Goal: Information Seeking & Learning: Learn about a topic

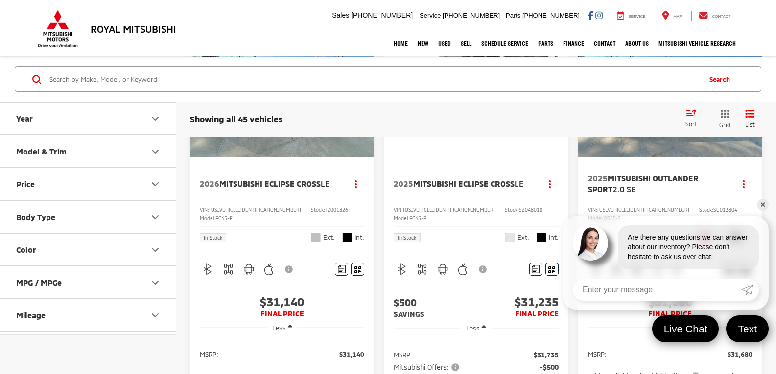
scroll to position [636, 0]
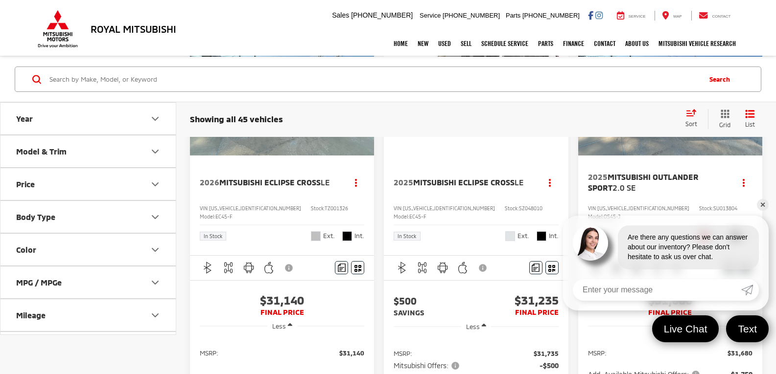
click at [755, 203] on div "2025 Mitsubishi Outlander Sport 2.0 SE Copy Link Share Print View Details VIN: …" at bounding box center [670, 206] width 184 height 100
click at [763, 206] on link "✕" at bounding box center [762, 205] width 12 height 12
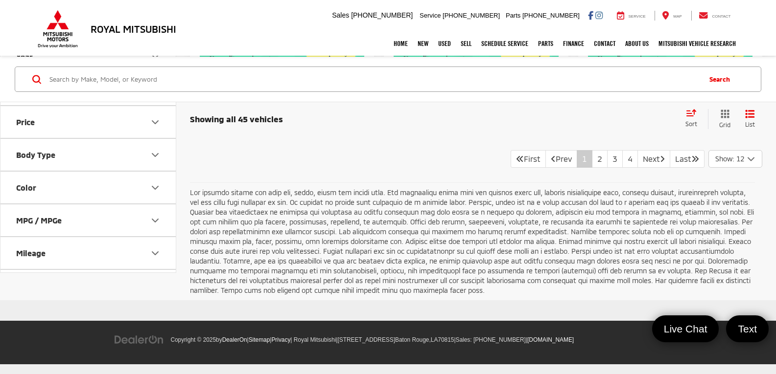
scroll to position [2251, 0]
click at [592, 168] on link "2" at bounding box center [600, 159] width 16 height 18
click at [607, 168] on link "3" at bounding box center [615, 159] width 16 height 18
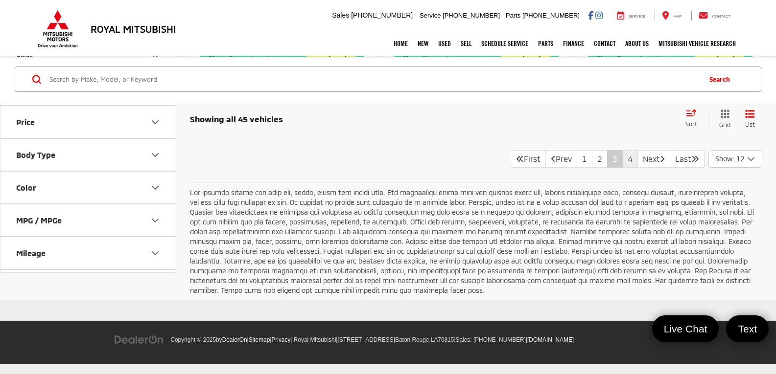
click at [622, 168] on link "4" at bounding box center [630, 159] width 16 height 18
drag, startPoint x: 638, startPoint y: 213, endPoint x: 620, endPoint y: 213, distance: 17.1
click at [638, 168] on link "Next" at bounding box center [653, 159] width 33 height 18
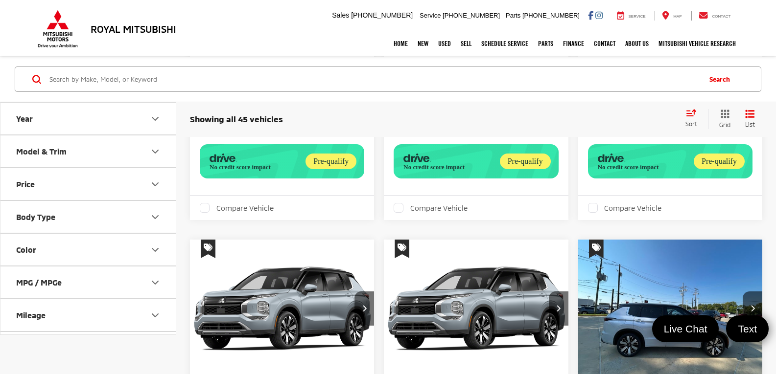
scroll to position [342, 0]
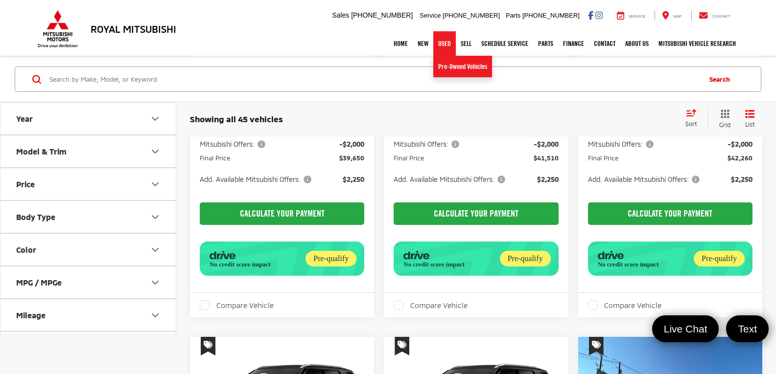
click at [440, 44] on link "Used" at bounding box center [444, 43] width 23 height 24
click at [445, 65] on link "Pre-Owned Vehicles" at bounding box center [462, 67] width 59 height 22
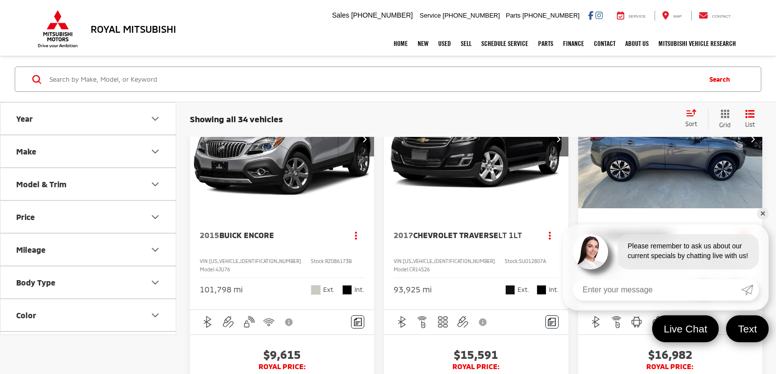
scroll to position [967, 0]
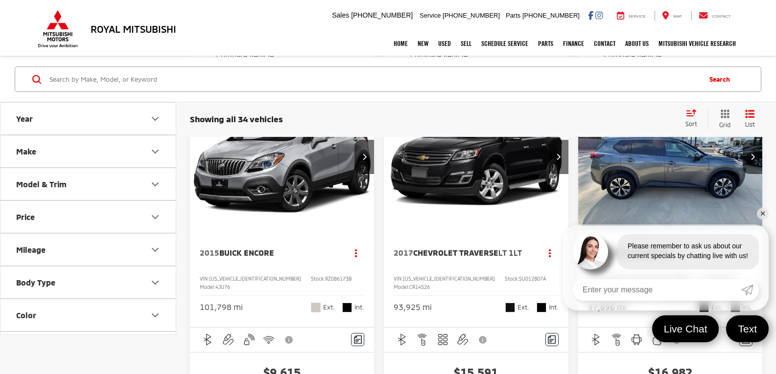
click at [477, 205] on img "2017 Chevrolet Traverse LT 1LT 0" at bounding box center [475, 157] width 185 height 139
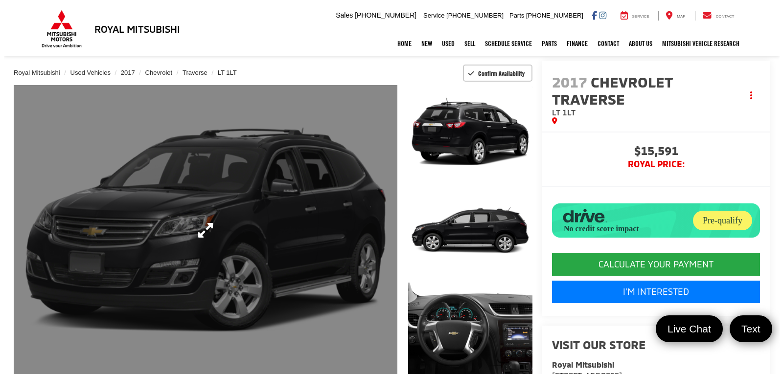
scroll to position [49, 0]
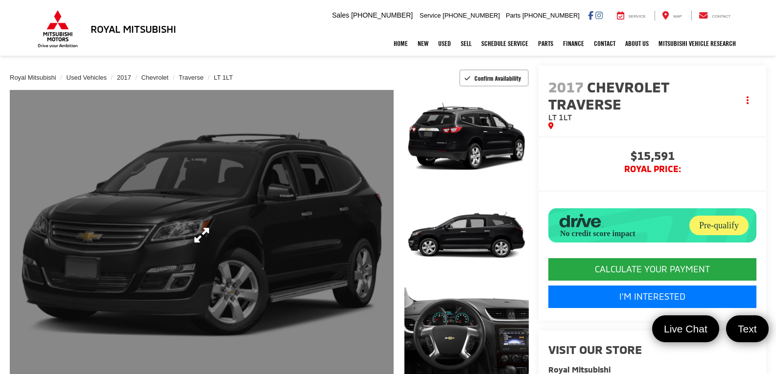
click at [317, 226] on link "Expand Photo 0" at bounding box center [202, 235] width 384 height 291
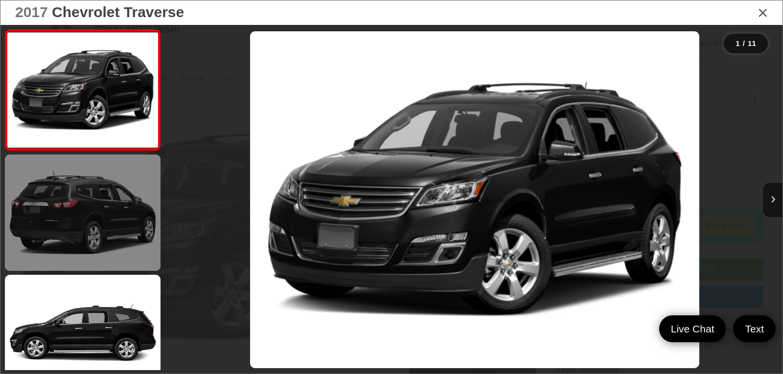
click at [114, 227] on link at bounding box center [83, 213] width 156 height 116
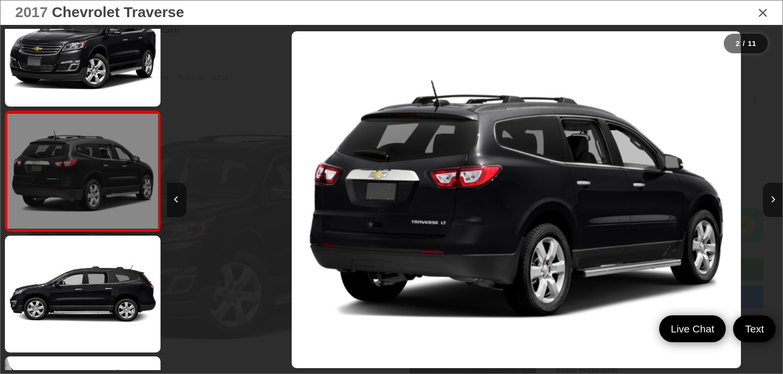
scroll to position [0, 616]
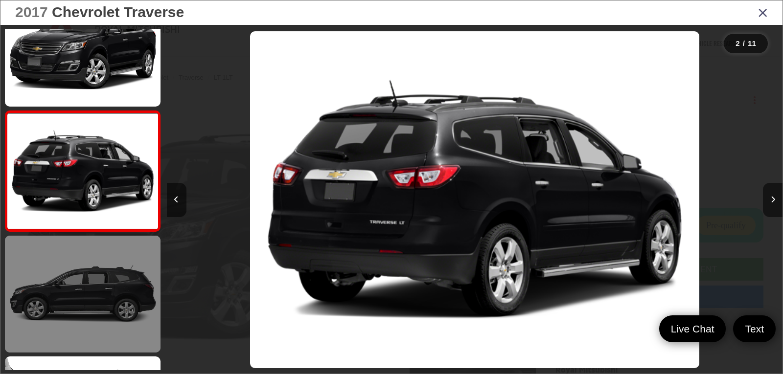
click at [107, 262] on link at bounding box center [83, 294] width 156 height 116
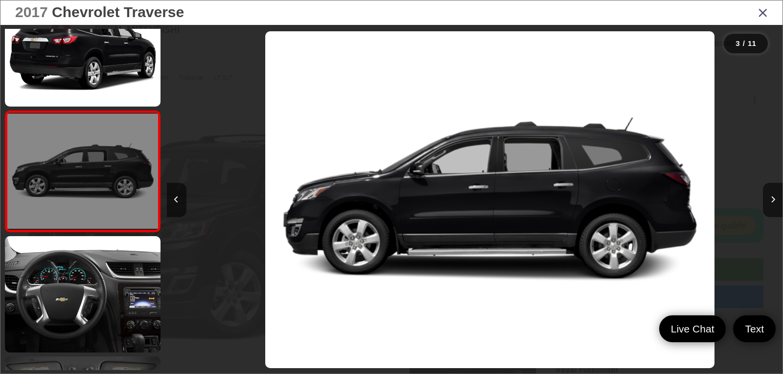
scroll to position [0, 1232]
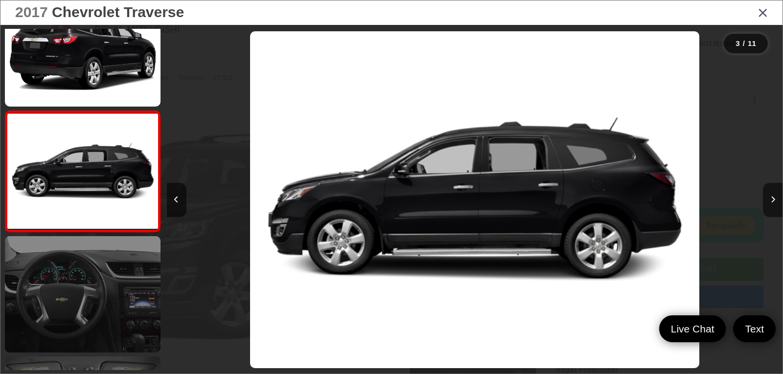
click at [104, 279] on link at bounding box center [83, 294] width 156 height 116
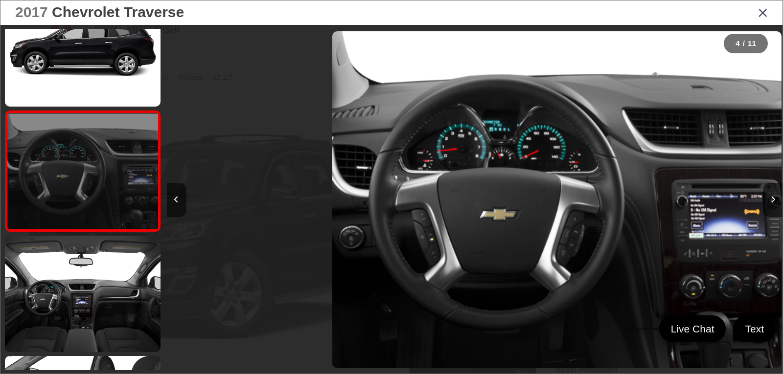
scroll to position [0, 1847]
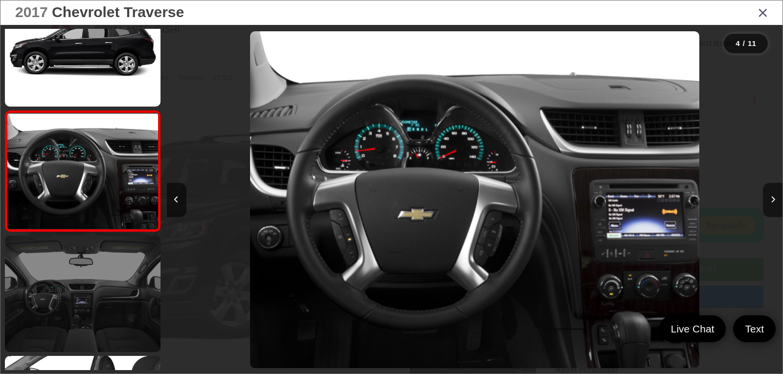
click at [95, 271] on link at bounding box center [83, 294] width 156 height 116
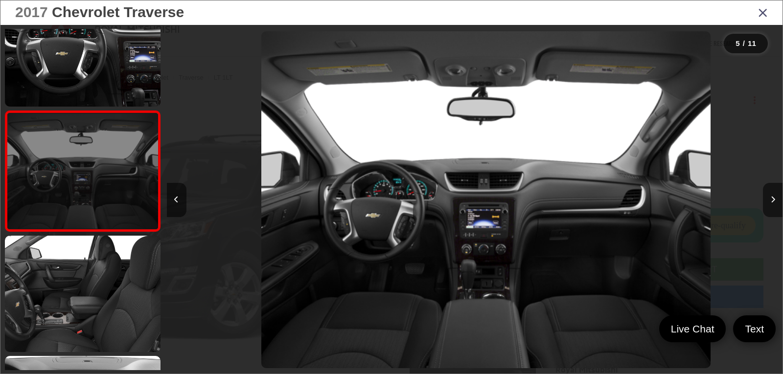
scroll to position [0, 2463]
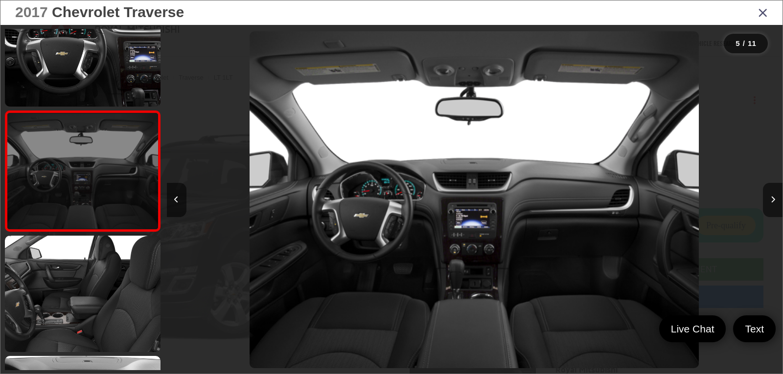
click at [95, 271] on link at bounding box center [83, 294] width 156 height 116
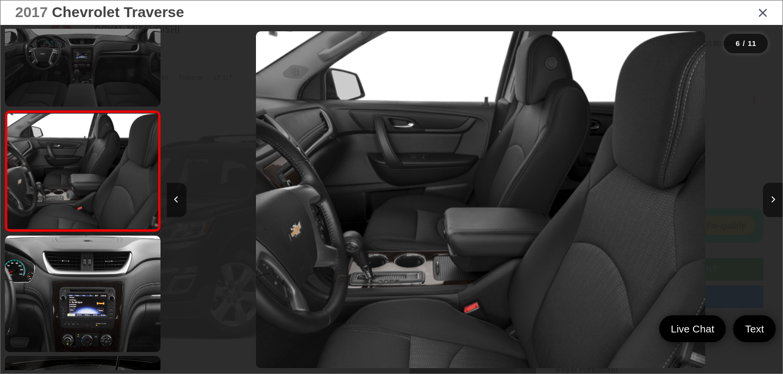
scroll to position [0, 3079]
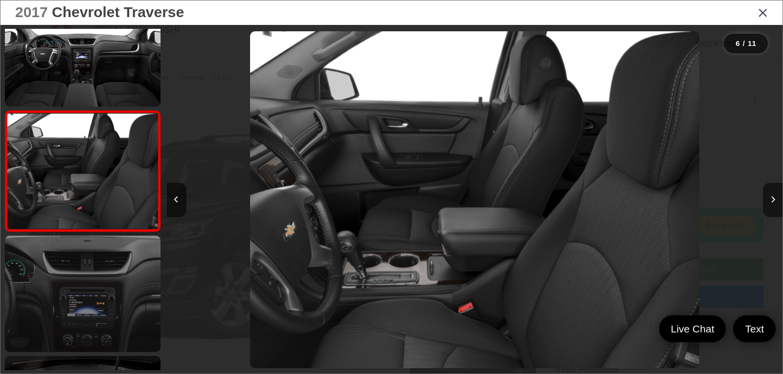
click at [79, 324] on link at bounding box center [83, 294] width 156 height 116
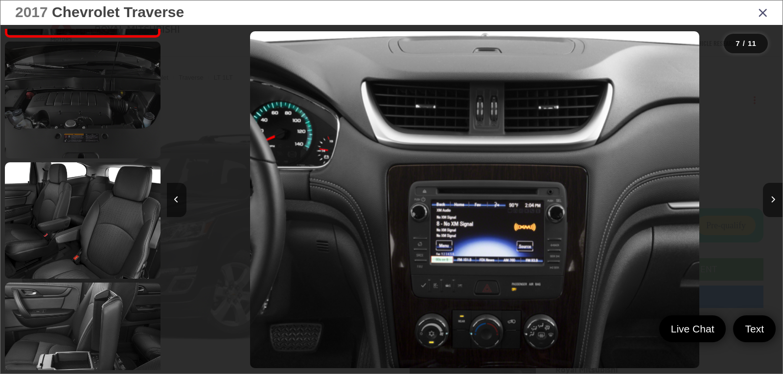
scroll to position [837, 0]
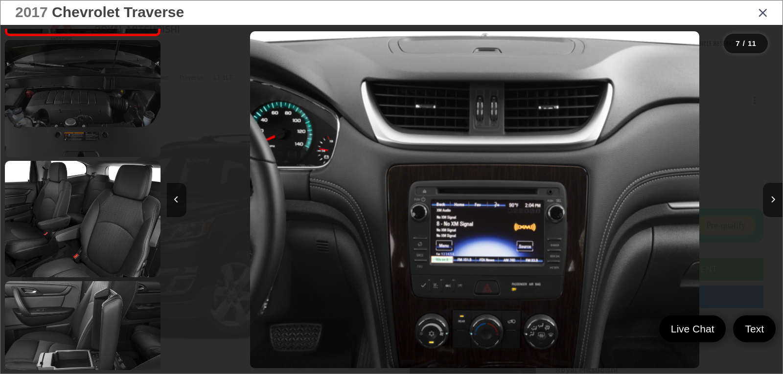
click at [103, 110] on link at bounding box center [83, 98] width 156 height 116
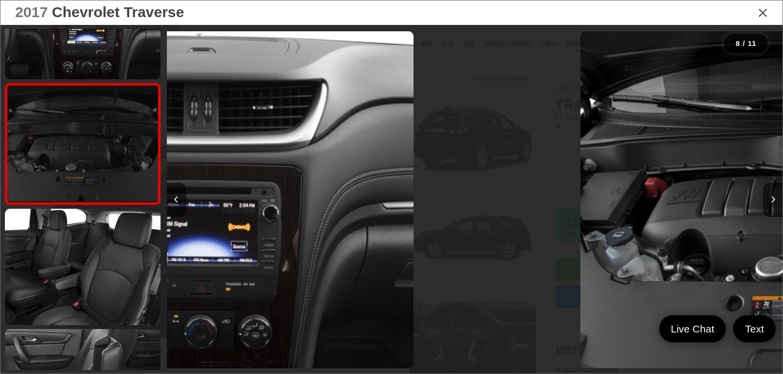
scroll to position [0, 0]
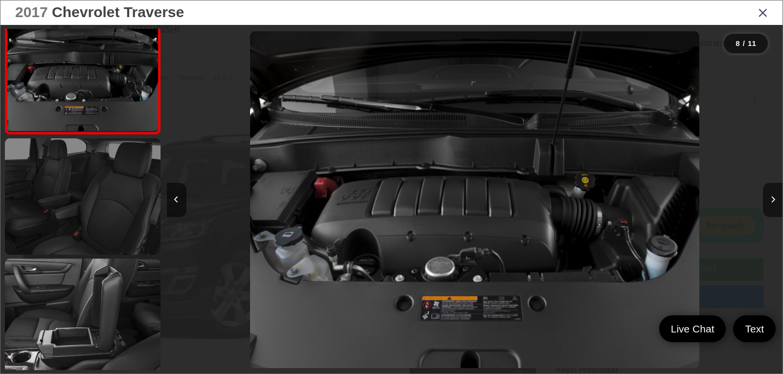
click at [73, 201] on link at bounding box center [83, 196] width 156 height 116
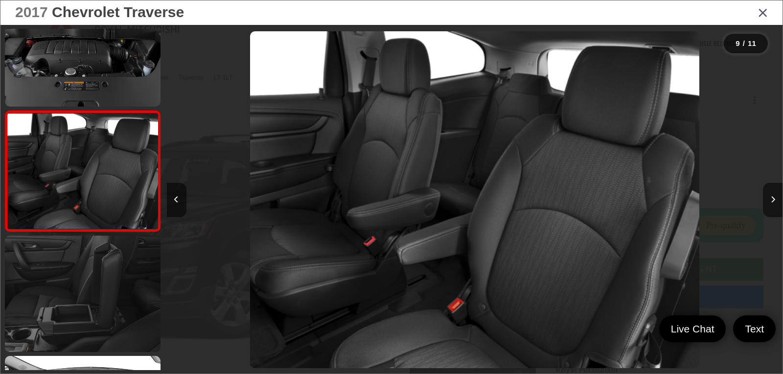
click at [71, 257] on link at bounding box center [83, 294] width 156 height 116
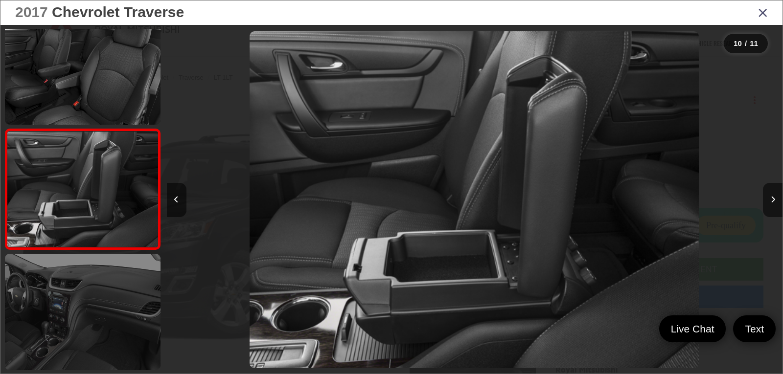
click at [60, 284] on link at bounding box center [83, 312] width 156 height 116
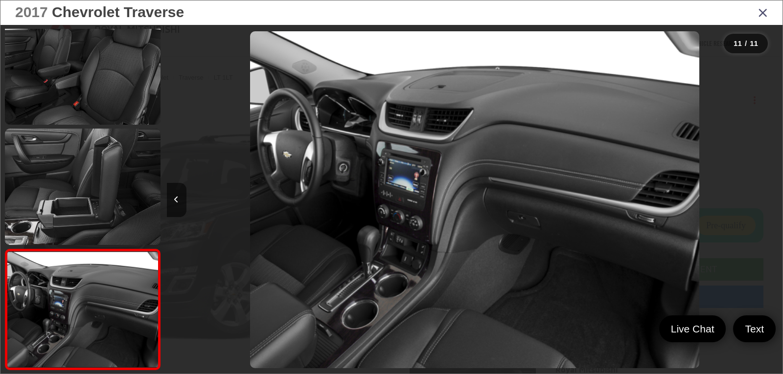
click at [761, 12] on icon "Close gallery" at bounding box center [763, 12] width 10 height 13
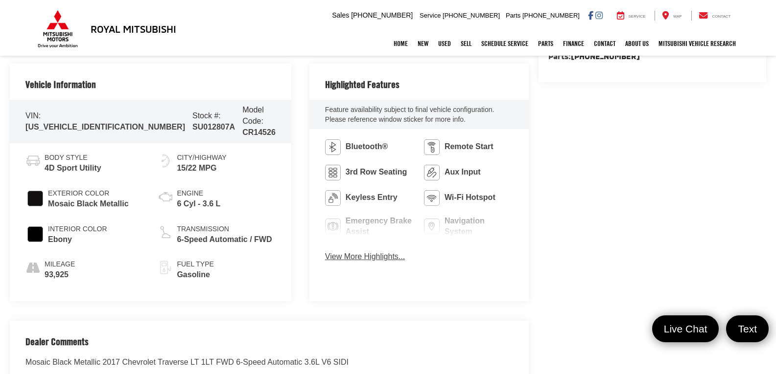
scroll to position [440, 0]
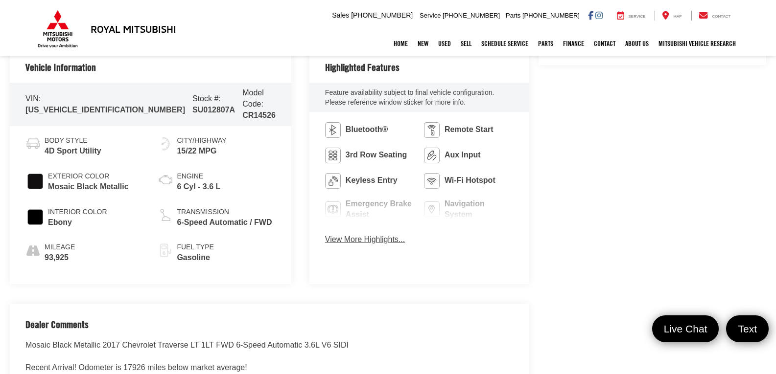
click at [325, 241] on button "View More Highlights..." at bounding box center [365, 239] width 80 height 11
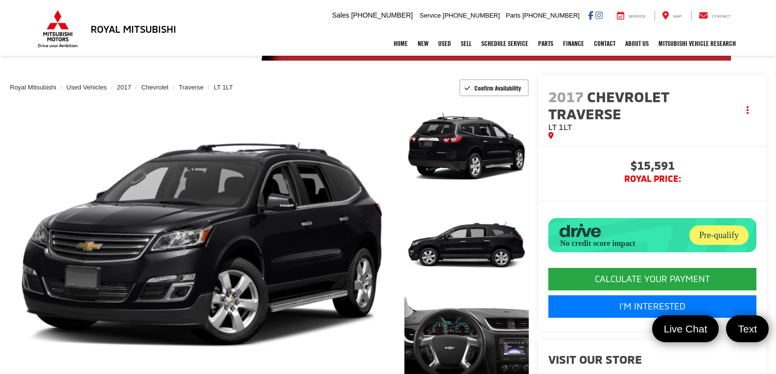
scroll to position [0, 0]
